Goal: Task Accomplishment & Management: Manage account settings

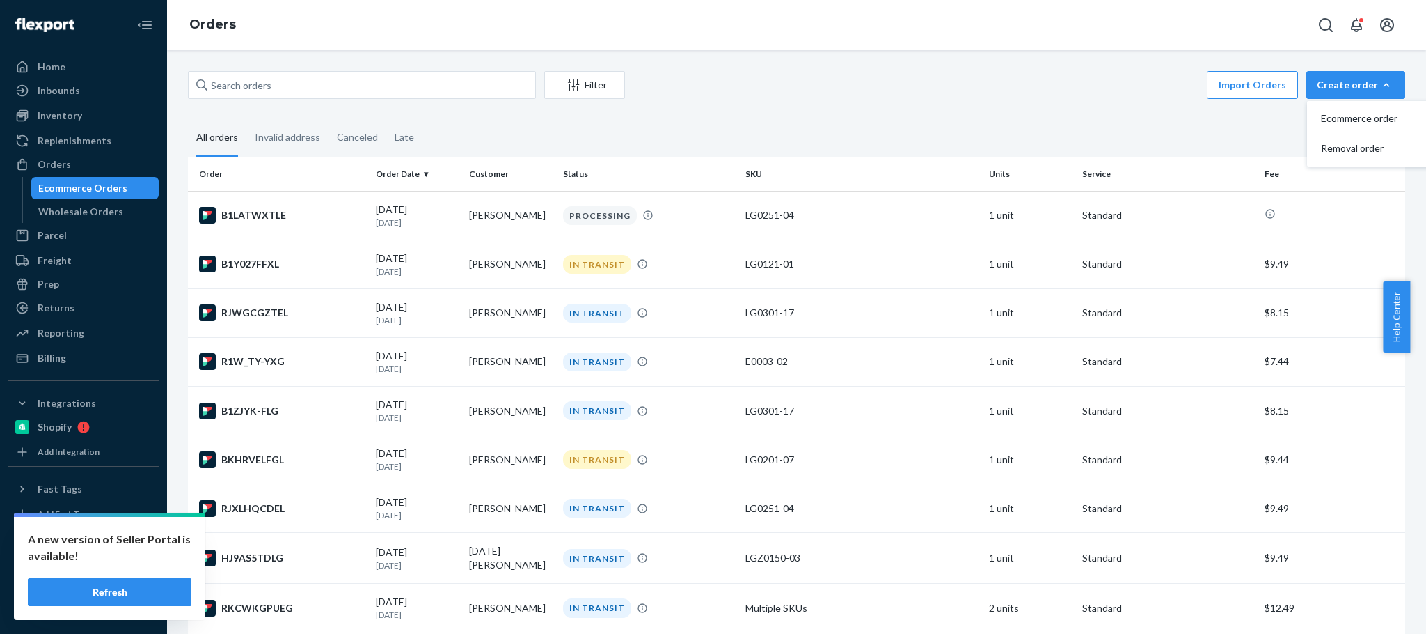
click at [1343, 113] on span "Ecommerce order" at bounding box center [1364, 118] width 86 height 10
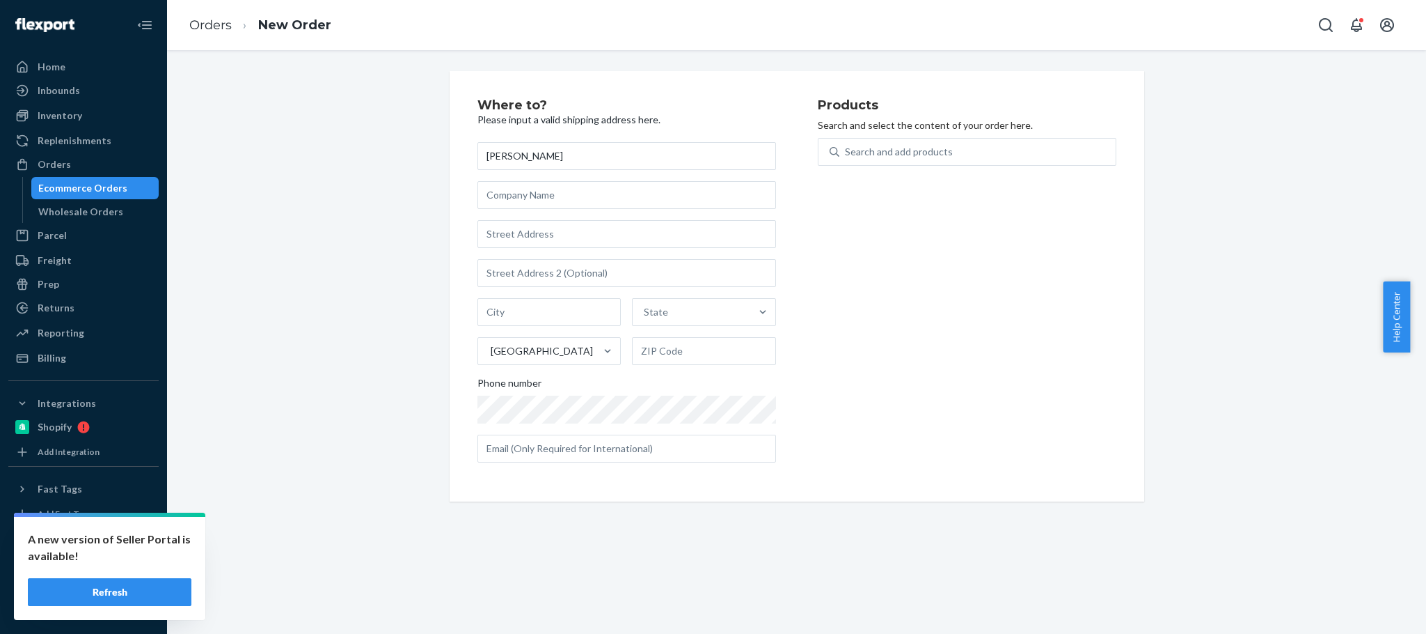
type input "[PERSON_NAME]"
click at [502, 237] on input "text" at bounding box center [627, 234] width 299 height 28
paste input "[STREET_ADDRESS][US_STATE]"
type input "[STREET_ADDRESS][US_STATE]"
type input "[GEOGRAPHIC_DATA]"
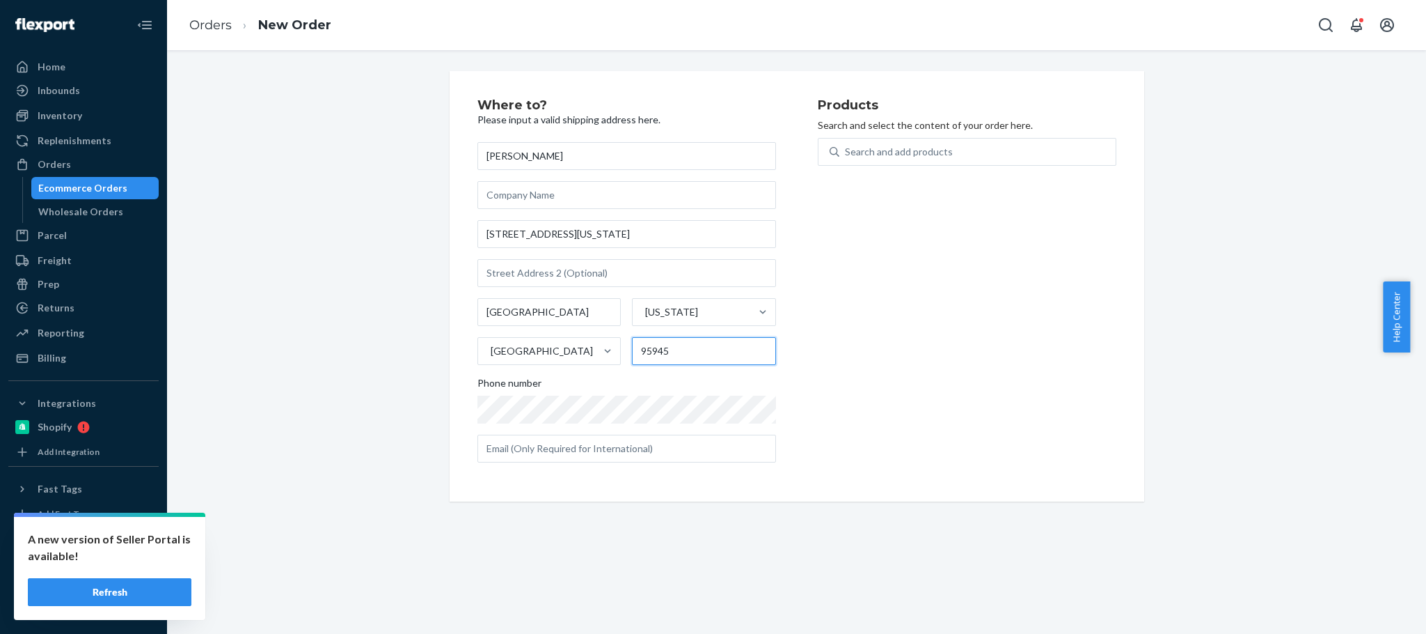
click at [654, 347] on input "95945" at bounding box center [704, 351] width 144 height 28
click at [654, 349] on input "95945" at bounding box center [704, 351] width 144 height 28
paste input "-7700"
type input "95945-7700"
click at [1044, 335] on div "Products Search and select the content of your order here. Search and add produ…" at bounding box center [967, 286] width 299 height 375
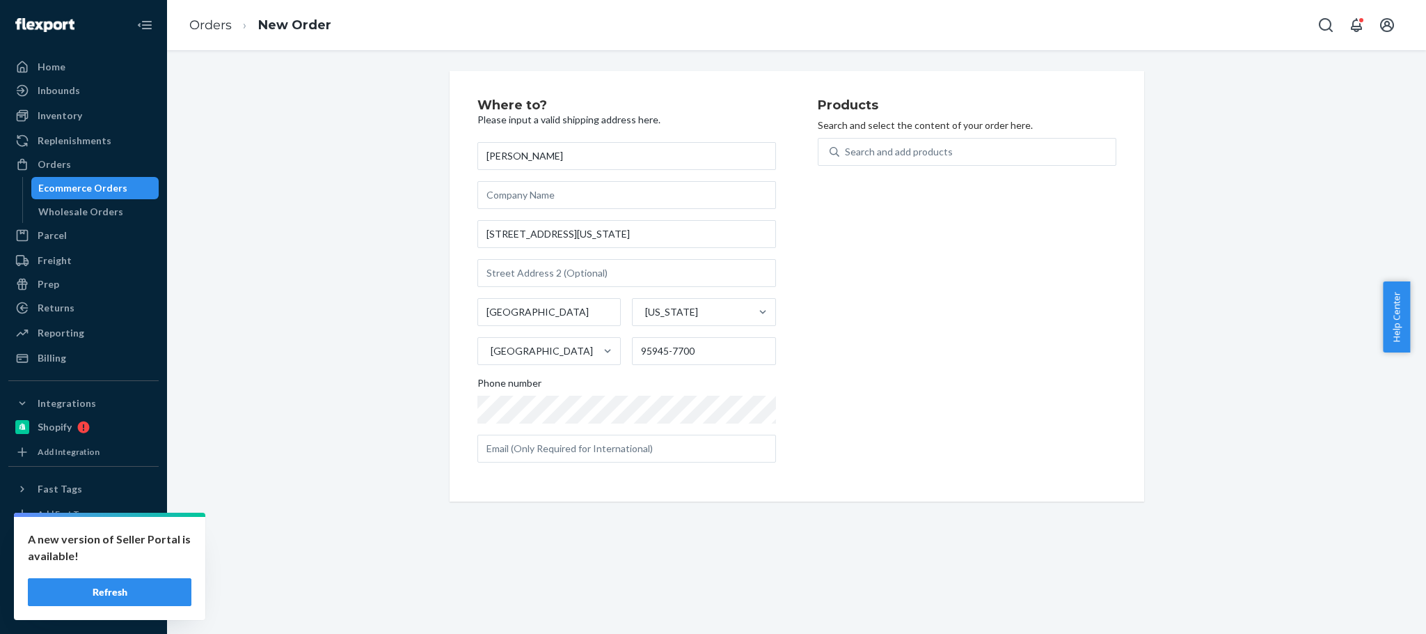
click at [876, 391] on div "Products Search and select the content of your order here. Search and add produ…" at bounding box center [967, 286] width 299 height 375
click at [959, 155] on div "Search and add products" at bounding box center [978, 151] width 276 height 25
click at [847, 155] on input "Search and add products" at bounding box center [845, 152] width 1 height 14
paste input "E0001-01"
type input "E0001-01"
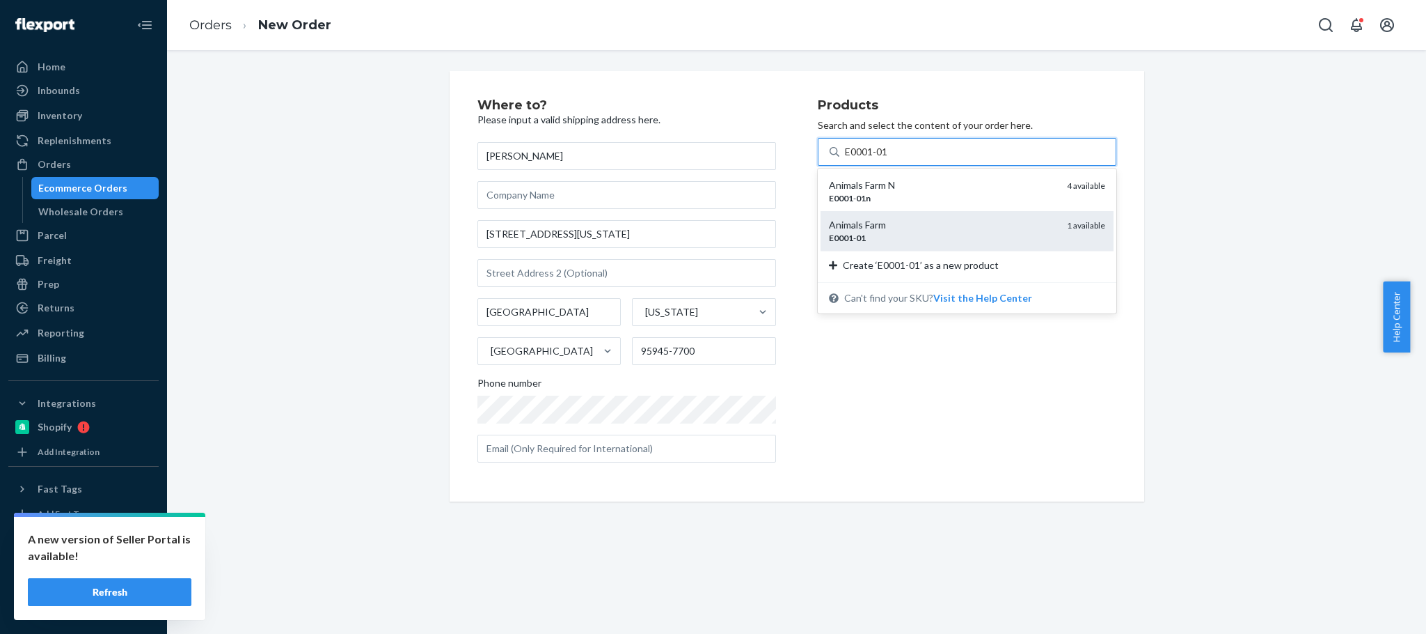
click at [903, 228] on div "Animals Farm" at bounding box center [942, 225] width 227 height 14
click at [890, 159] on input "E0001-01" at bounding box center [867, 152] width 45 height 14
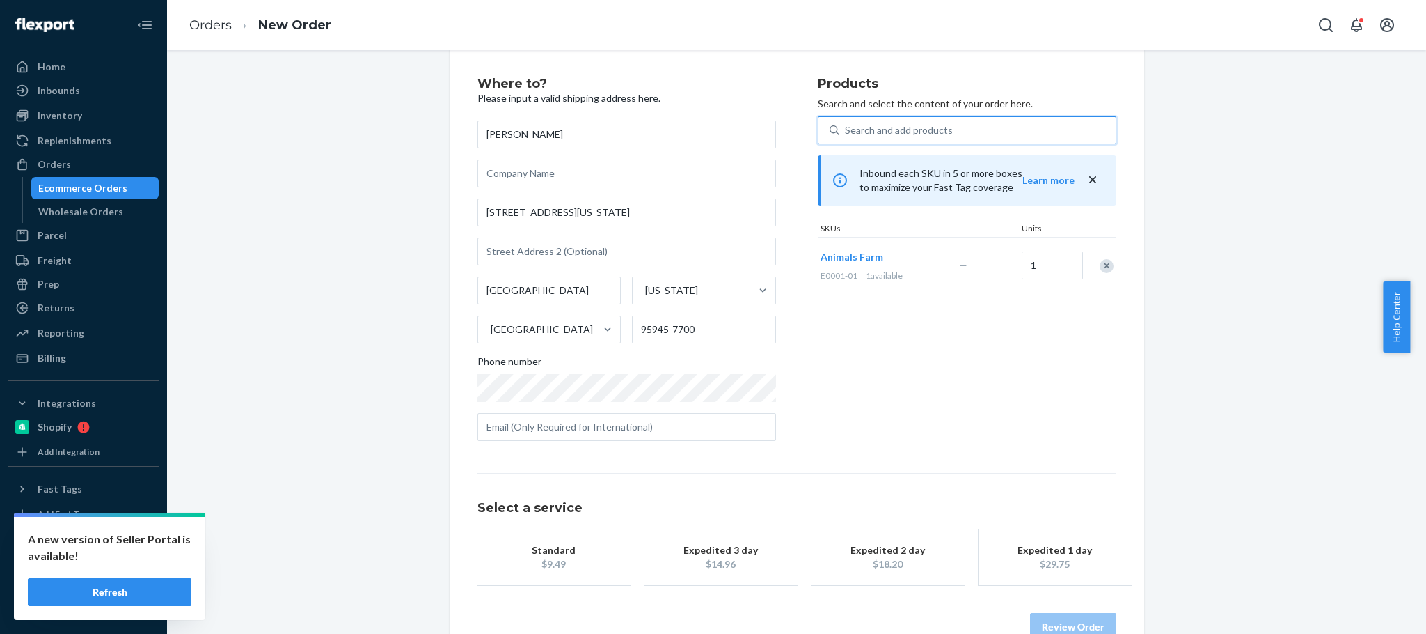
scroll to position [55, 0]
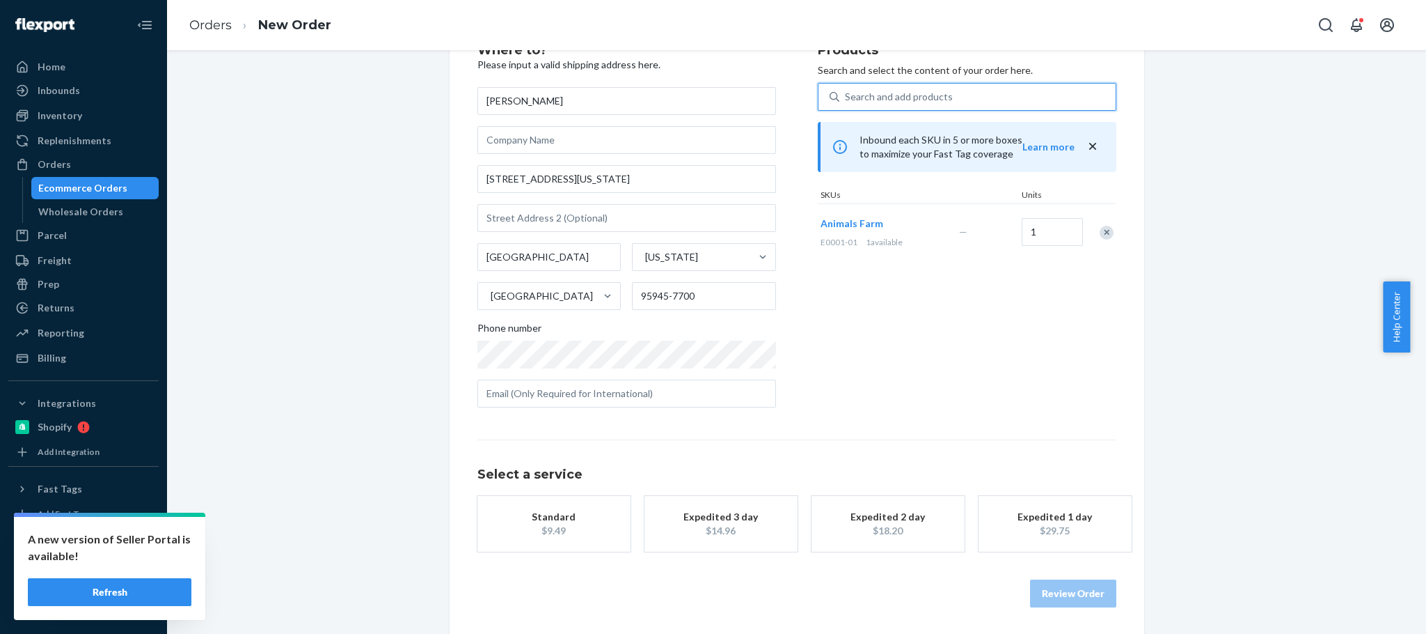
click at [549, 514] on div "Standard" at bounding box center [553, 517] width 111 height 14
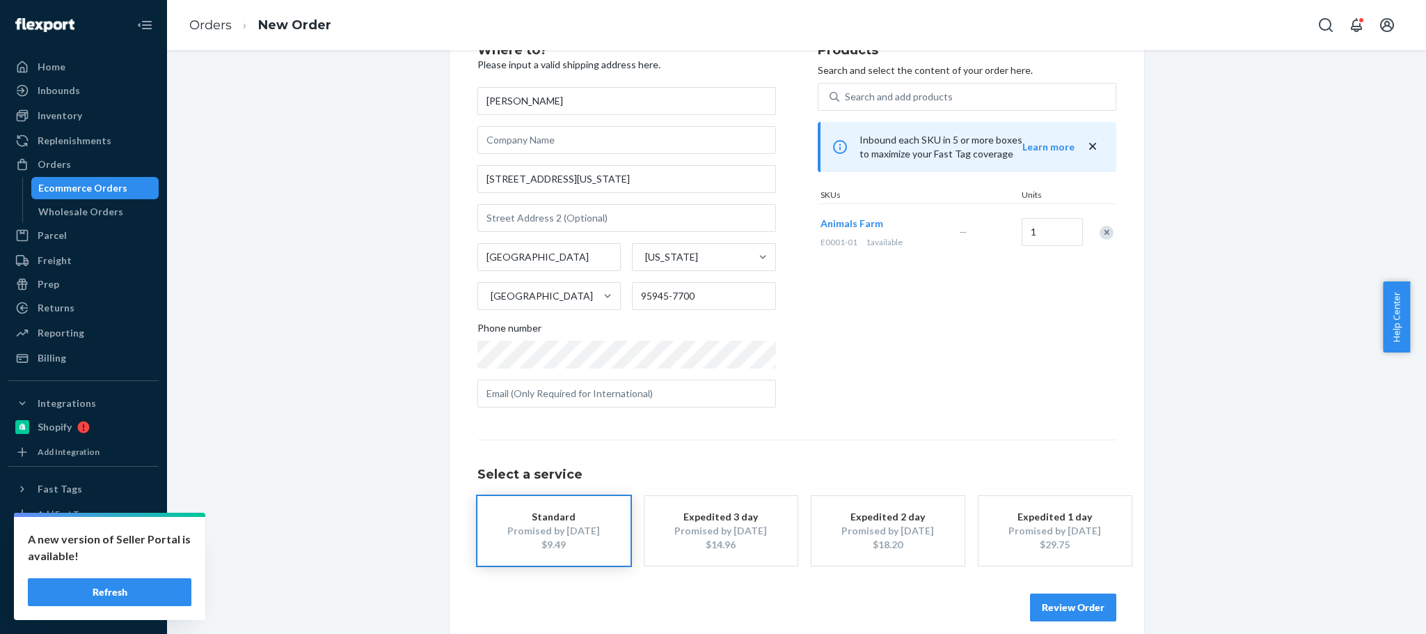
click at [1087, 608] on button "Review Order" at bounding box center [1073, 607] width 86 height 28
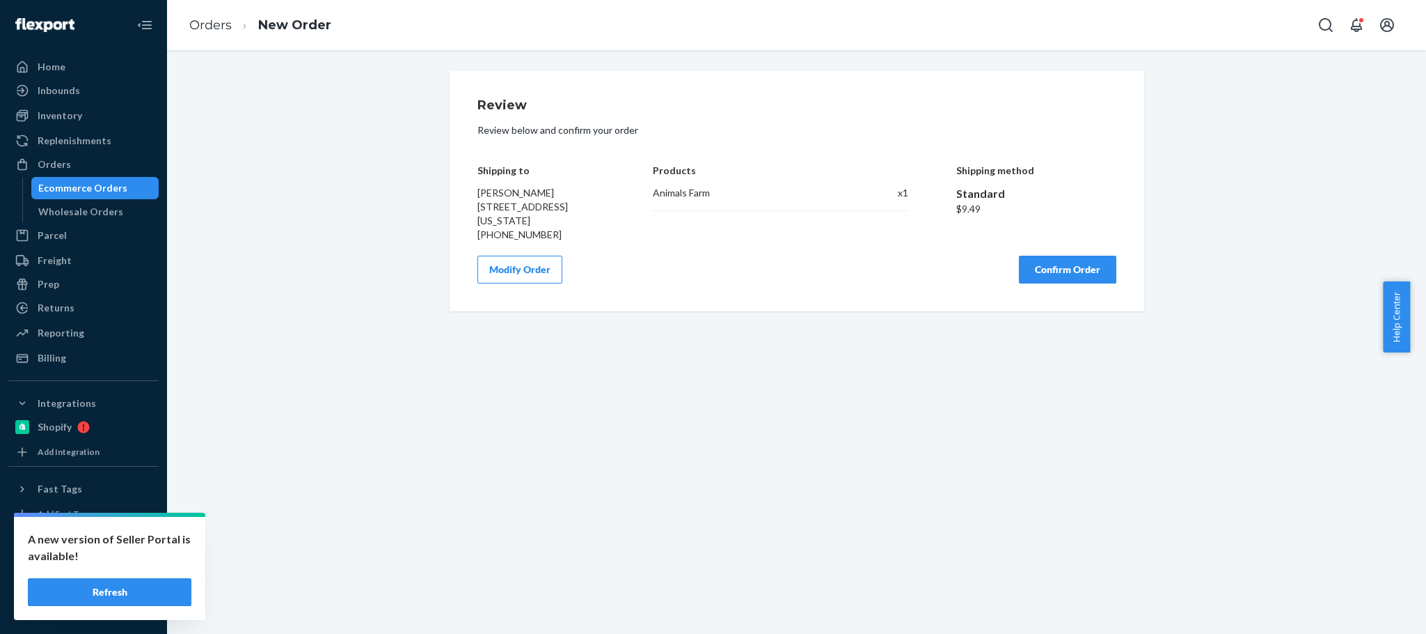
scroll to position [0, 0]
click at [1074, 272] on button "Confirm Order" at bounding box center [1067, 269] width 97 height 28
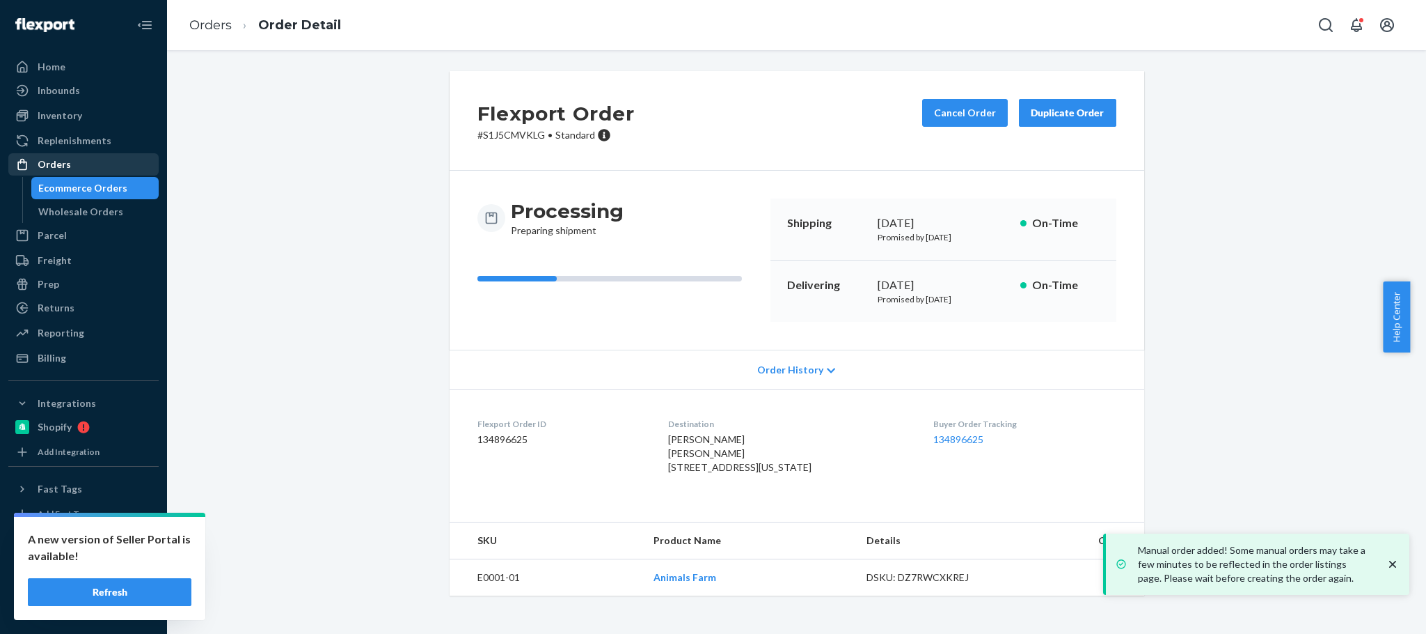
click at [77, 164] on div "Orders" at bounding box center [84, 164] width 148 height 19
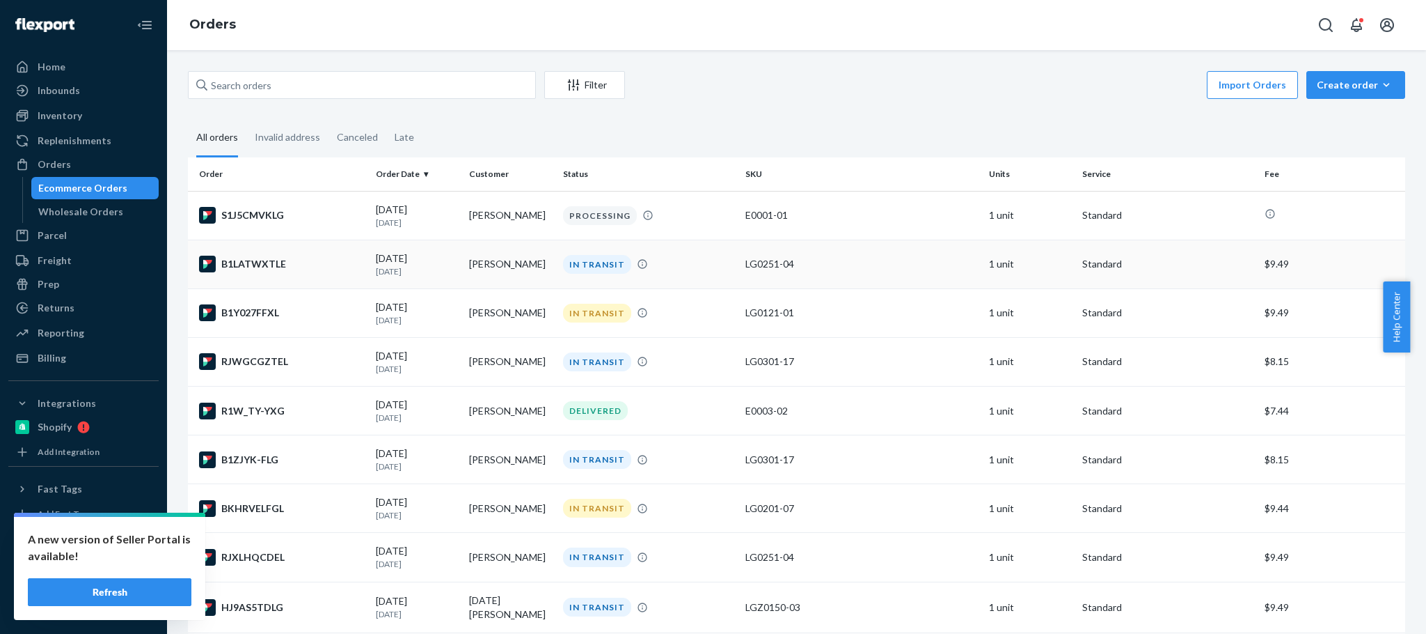
click at [480, 262] on td "[PERSON_NAME]" at bounding box center [510, 263] width 93 height 49
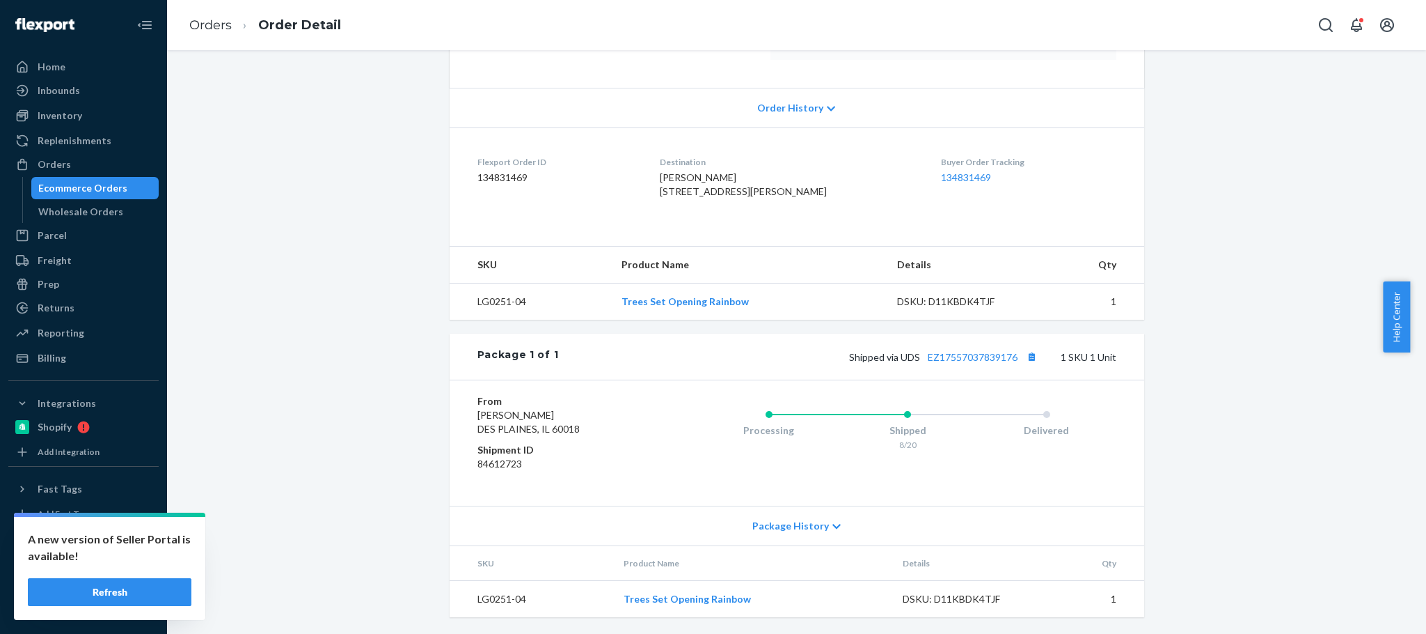
scroll to position [292, 0]
click at [1028, 359] on button "Copy tracking number" at bounding box center [1032, 356] width 18 height 18
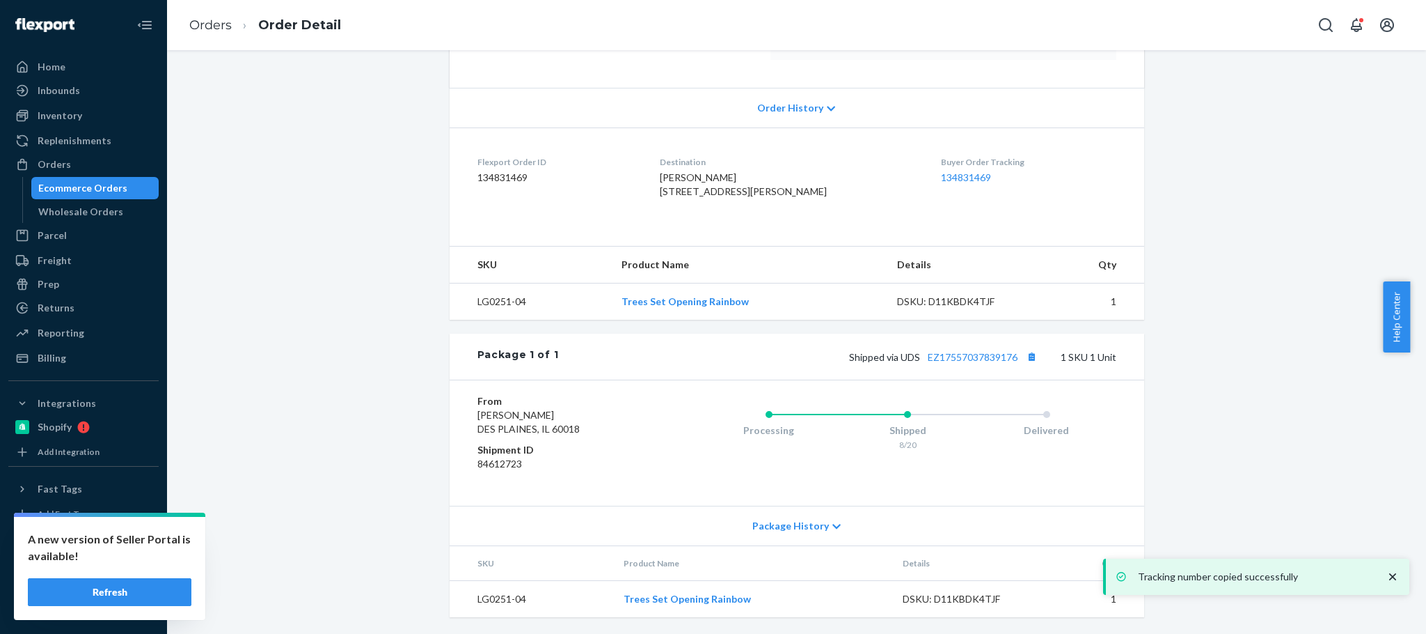
click at [911, 354] on span "Shipped via UDS EZ17557037839176" at bounding box center [945, 357] width 192 height 12
click at [906, 354] on span "Shipped via UDS EZ17557037839176" at bounding box center [945, 357] width 192 height 12
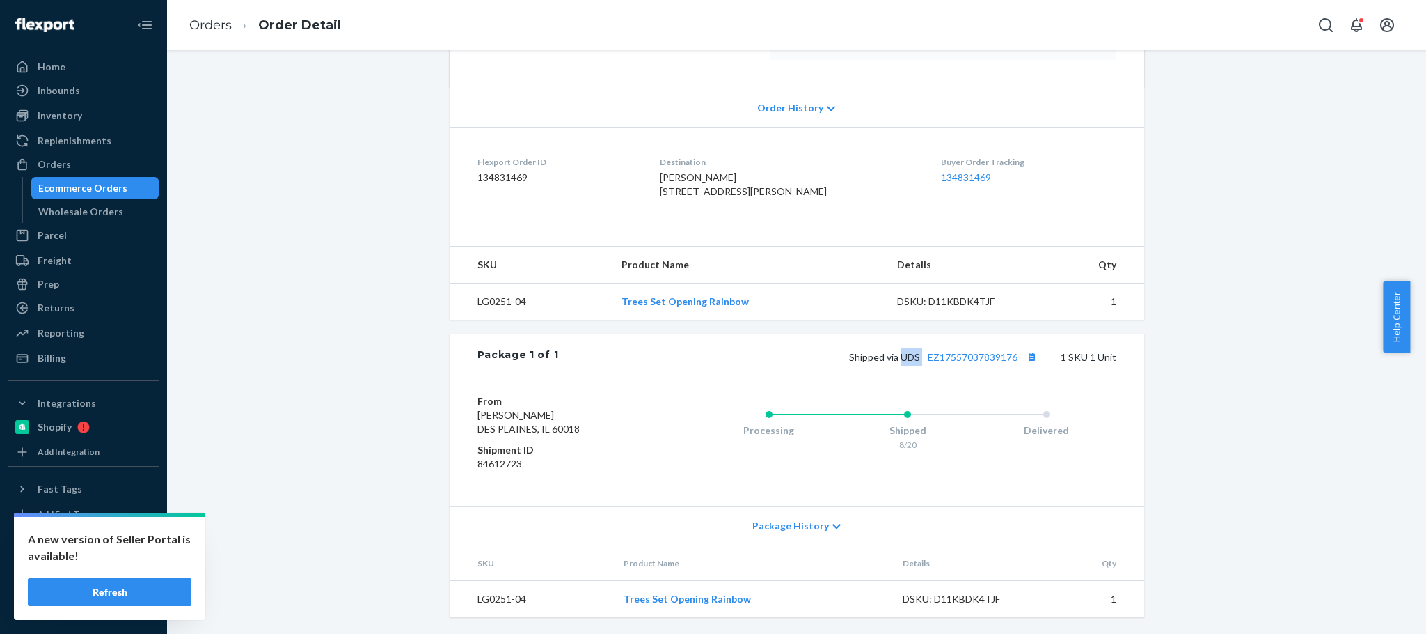
copy span "UDS"
click at [50, 161] on div "Orders" at bounding box center [54, 164] width 33 height 14
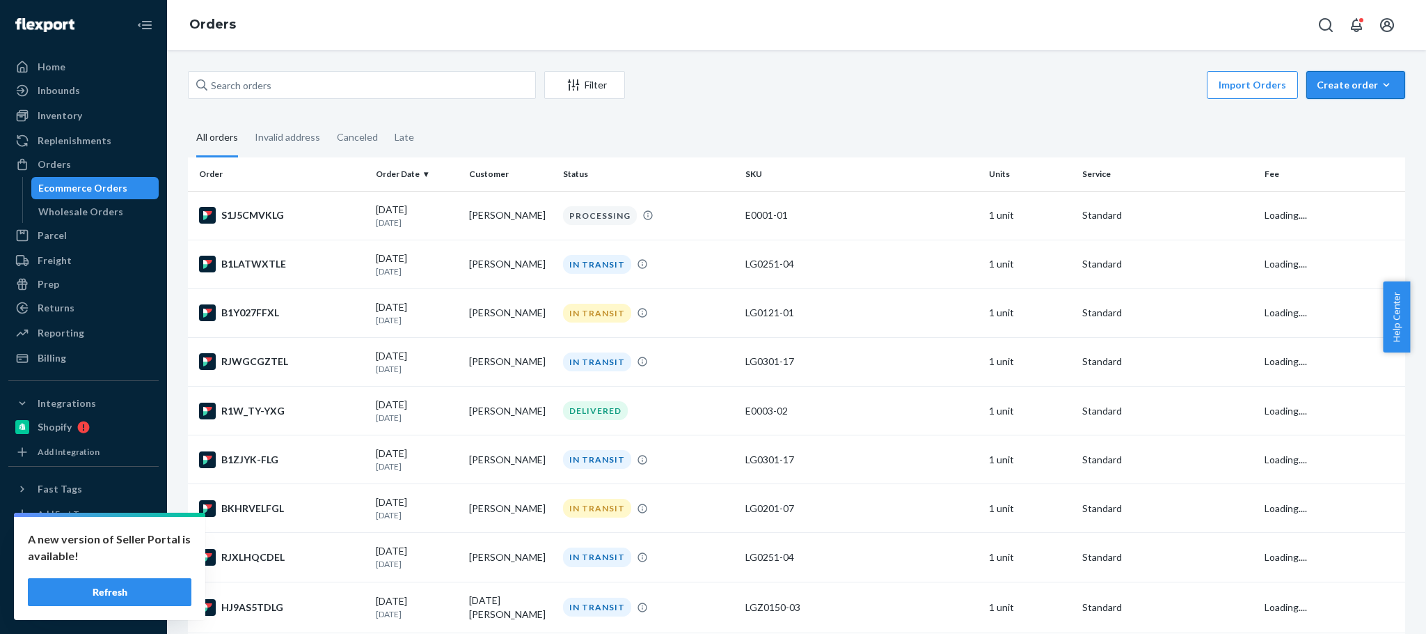
click at [1324, 90] on div "Create order" at bounding box center [1356, 85] width 78 height 14
click at [1321, 115] on span "Ecommerce order" at bounding box center [1364, 118] width 86 height 10
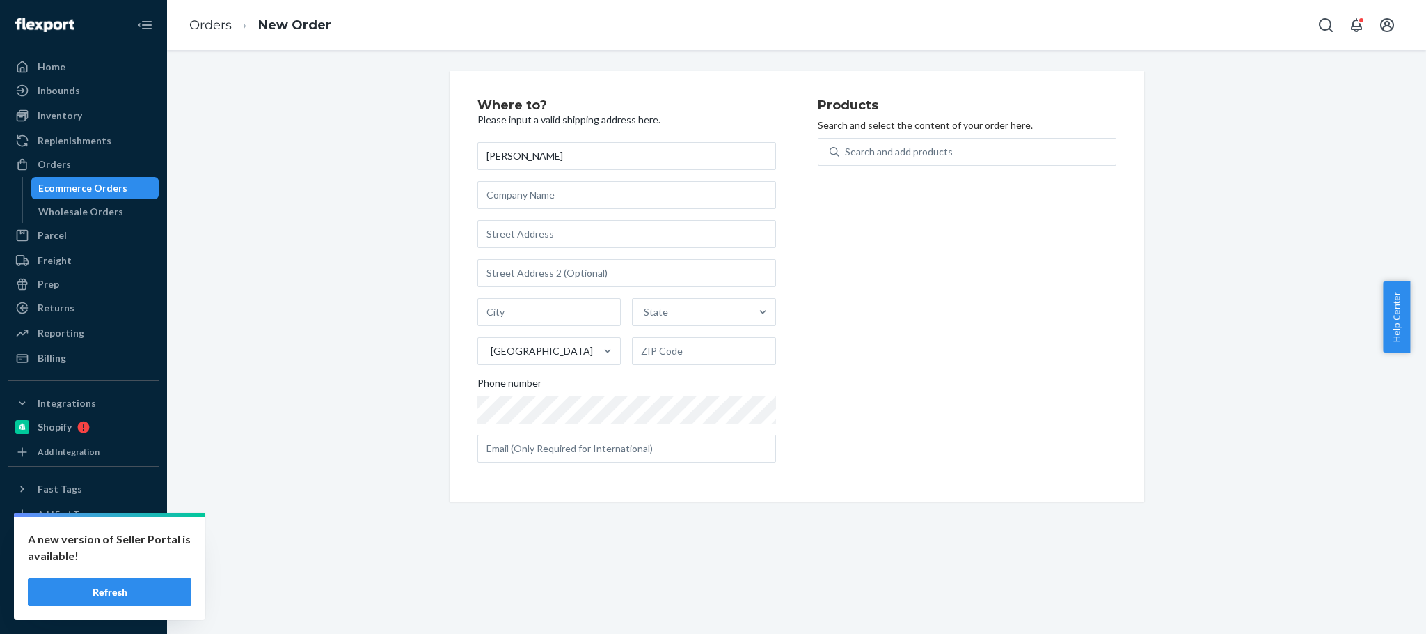
type input "[PERSON_NAME]"
click at [514, 232] on input "text" at bounding box center [627, 234] width 299 height 28
paste input "[STREET_ADDRESS][PERSON_NAME]"
type input "[STREET_ADDRESS][PERSON_NAME]"
type input "[GEOGRAPHIC_DATA]"
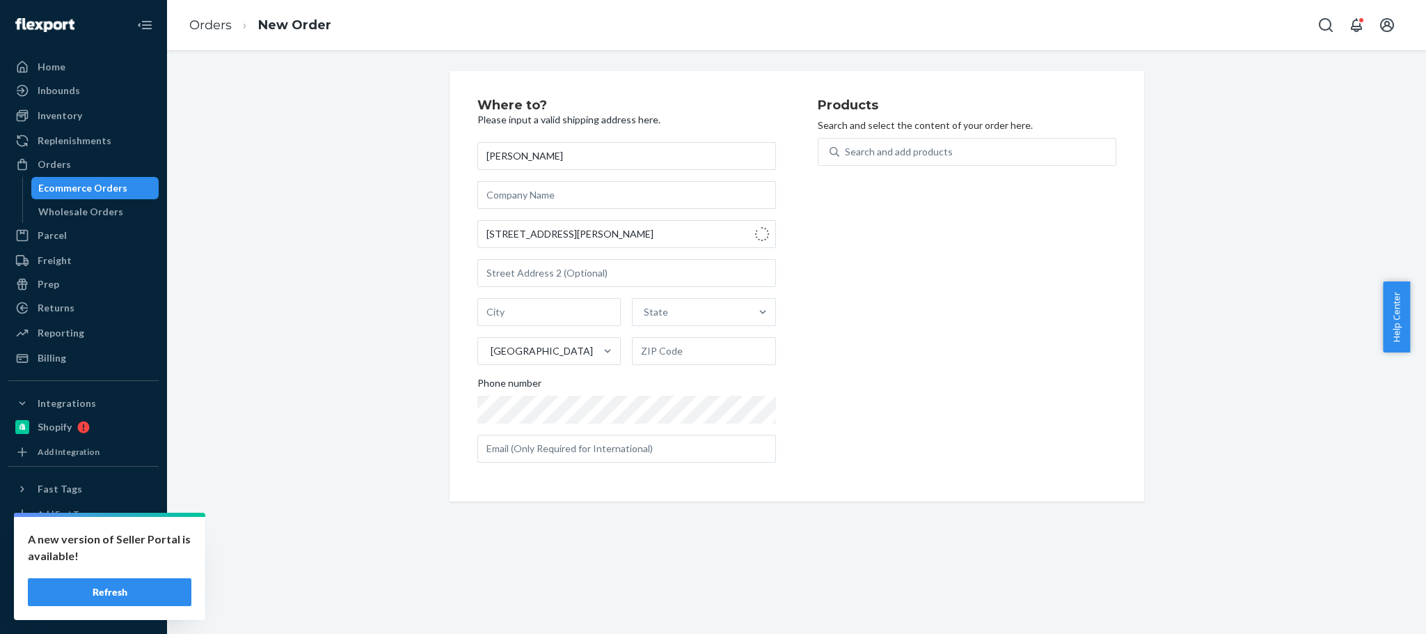
type input "68104"
click at [943, 155] on div "Search and add products" at bounding box center [978, 151] width 276 height 25
click at [847, 155] on input "0 results available. Use Up and Down to choose options, press Enter to select t…" at bounding box center [845, 152] width 1 height 14
paste input "LGZ0230-02"
type input "LGZ0230-02"
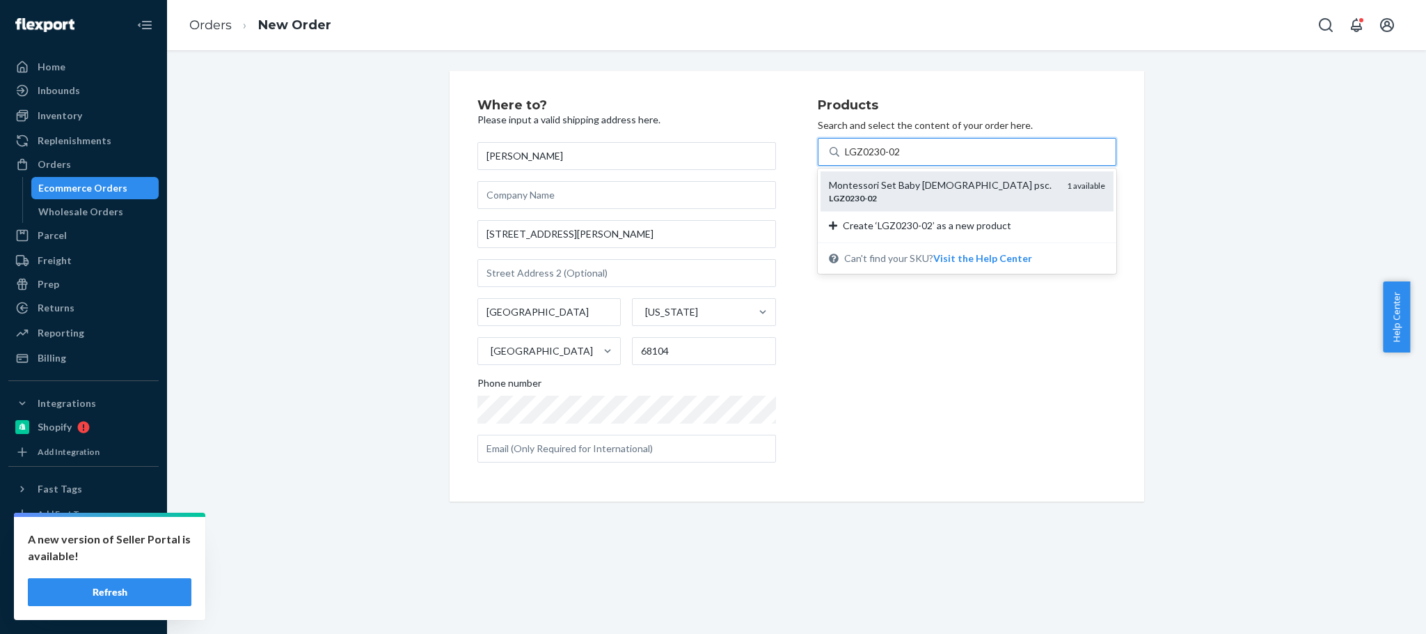
click at [931, 194] on div "LGZ0230 - 02" at bounding box center [942, 198] width 227 height 12
click at [902, 159] on input "LGZ0230-02" at bounding box center [873, 152] width 56 height 14
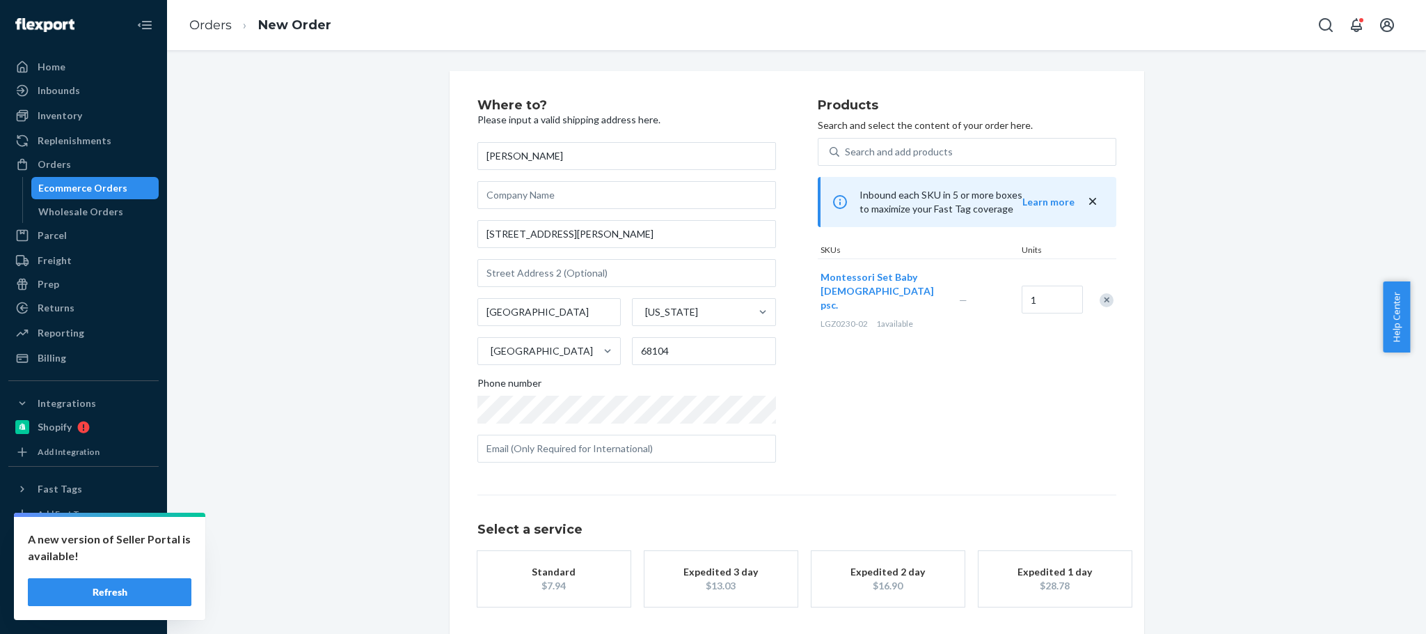
click at [516, 572] on div "Standard" at bounding box center [553, 572] width 111 height 14
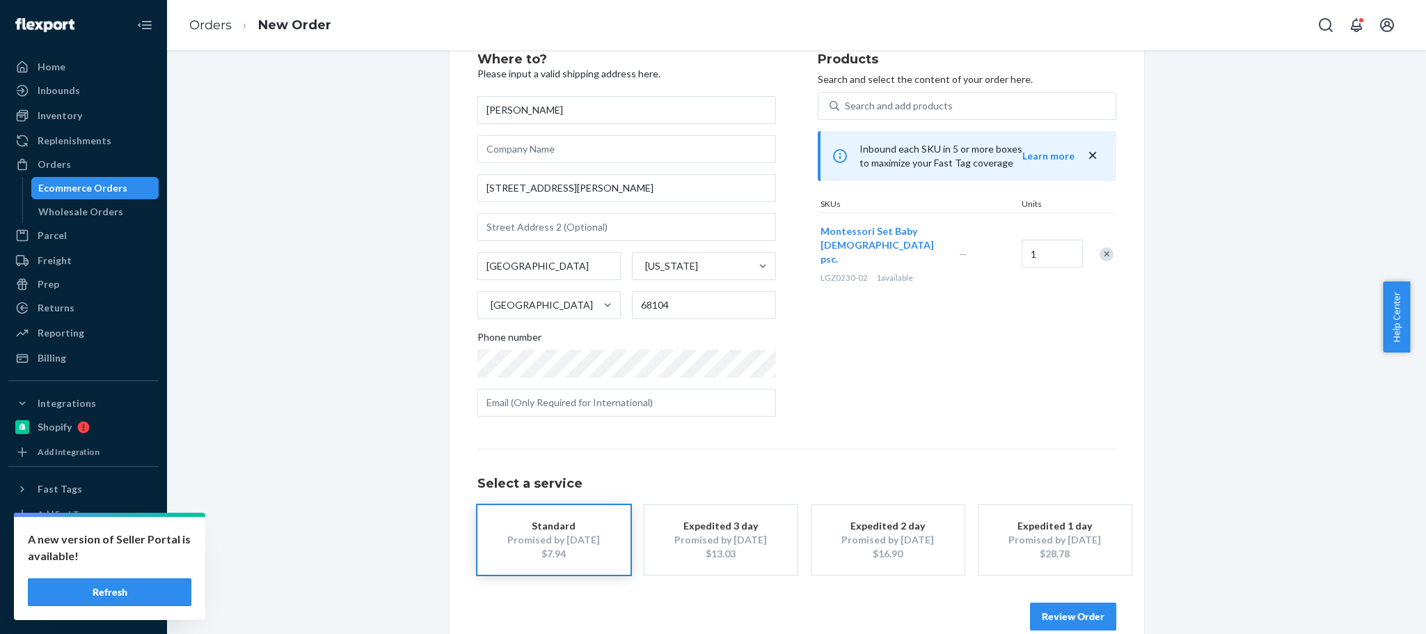
scroll to position [70, 0]
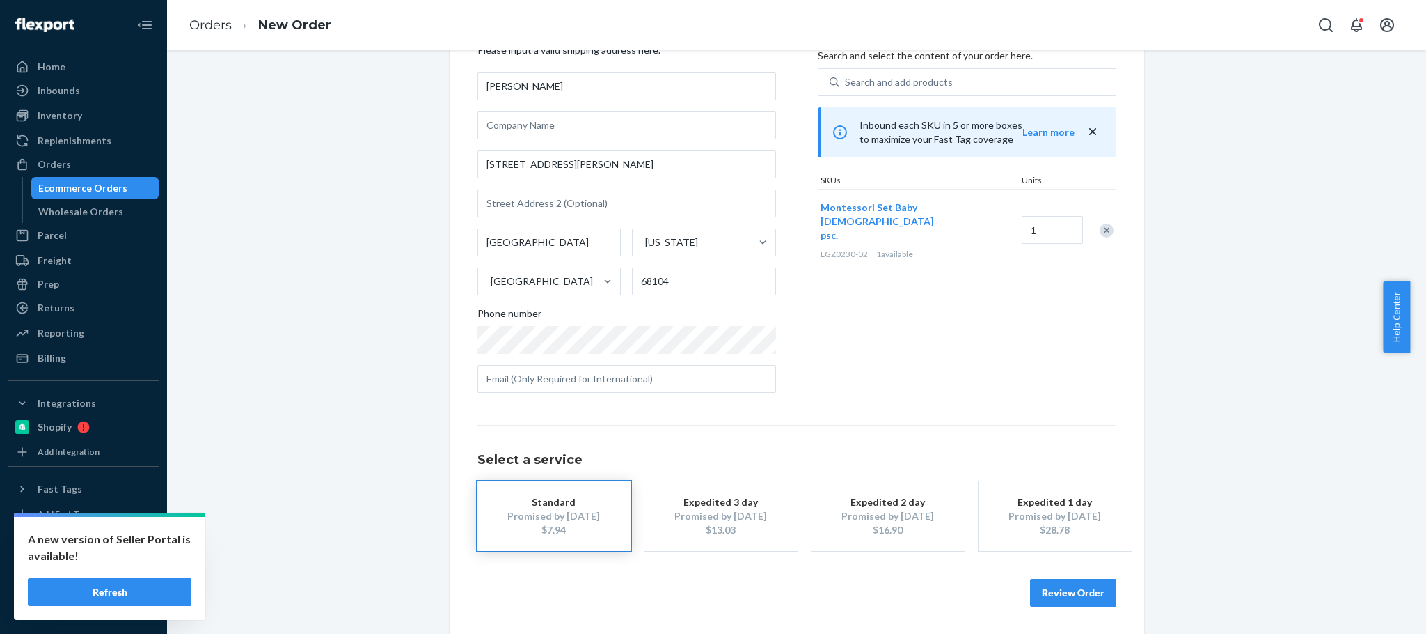
click at [1083, 596] on button "Review Order" at bounding box center [1073, 593] width 86 height 28
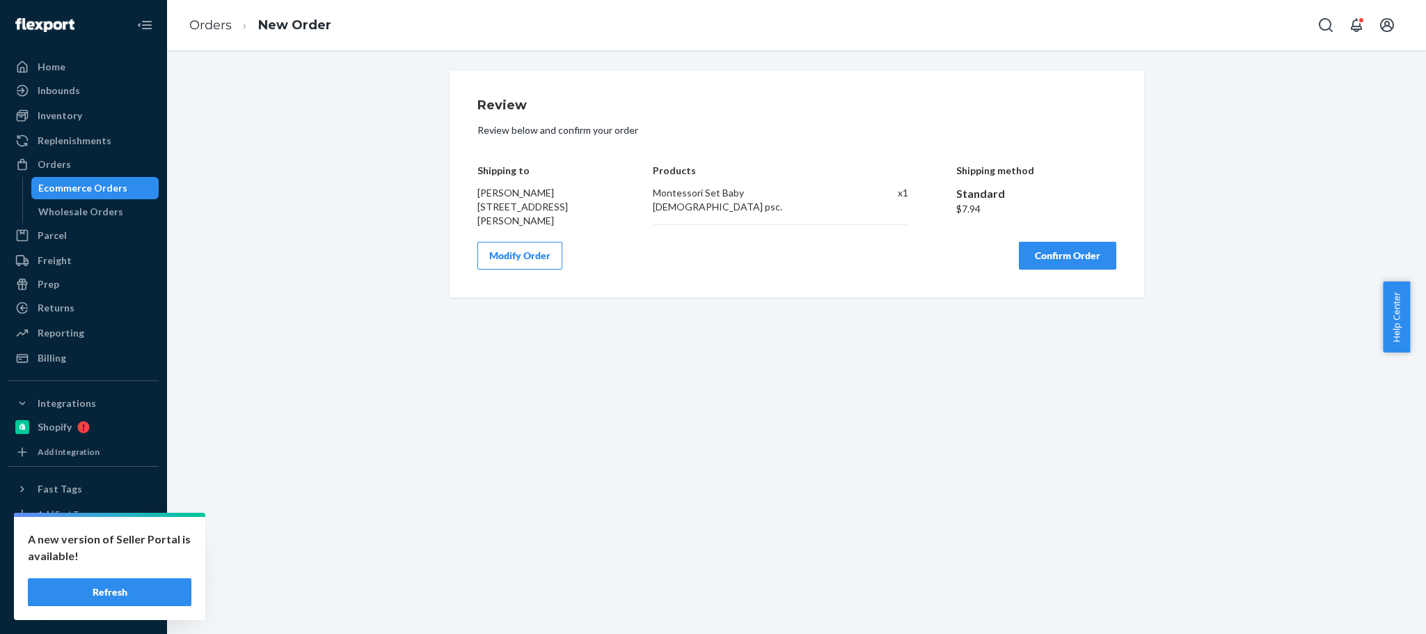
scroll to position [0, 0]
click at [1040, 247] on button "Confirm Order" at bounding box center [1067, 256] width 97 height 28
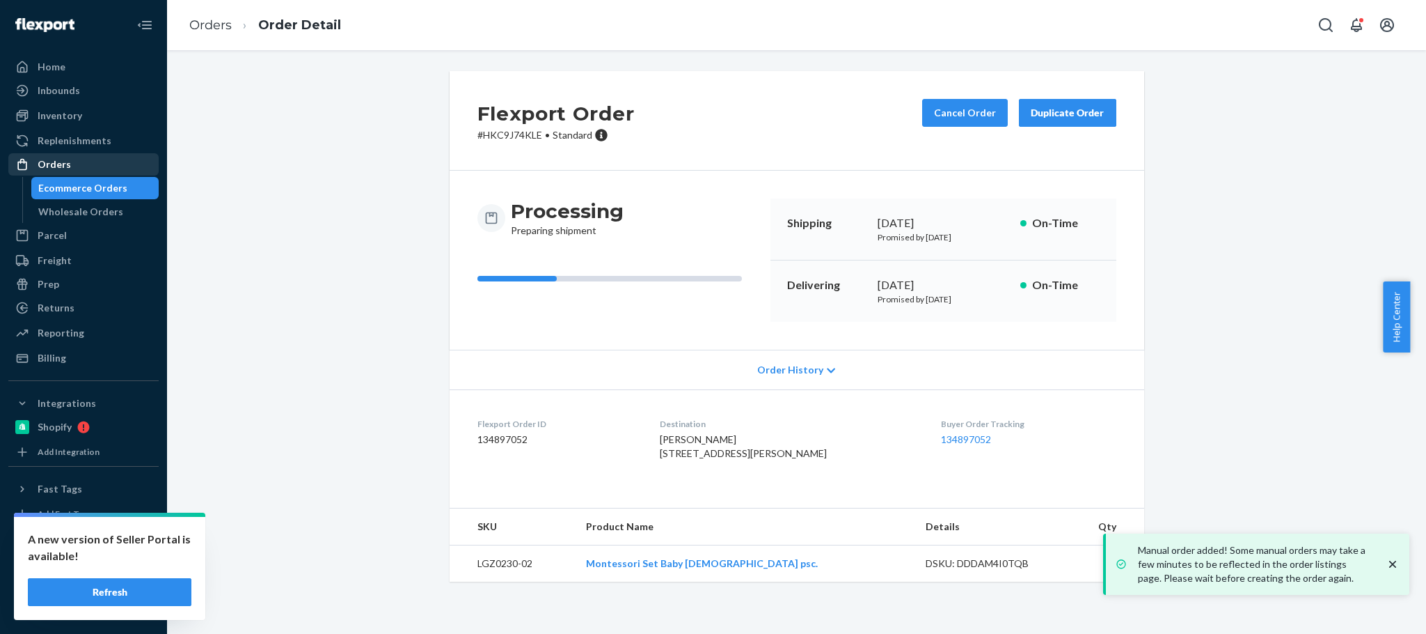
click at [68, 170] on div "Orders" at bounding box center [54, 164] width 33 height 14
